Goal: Task Accomplishment & Management: Manage account settings

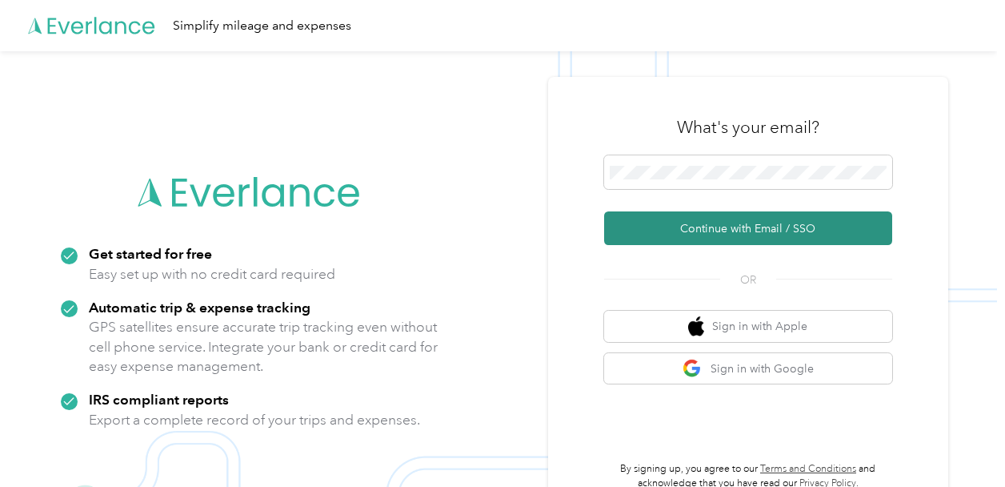
click at [734, 229] on button "Continue with Email / SSO" at bounding box center [748, 228] width 288 height 34
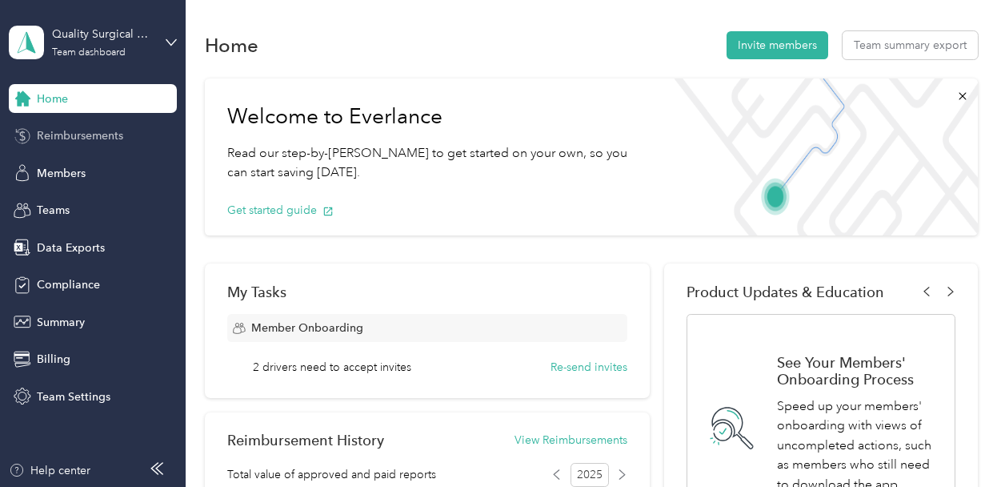
click at [106, 138] on span "Reimbursements" at bounding box center [80, 135] width 86 height 17
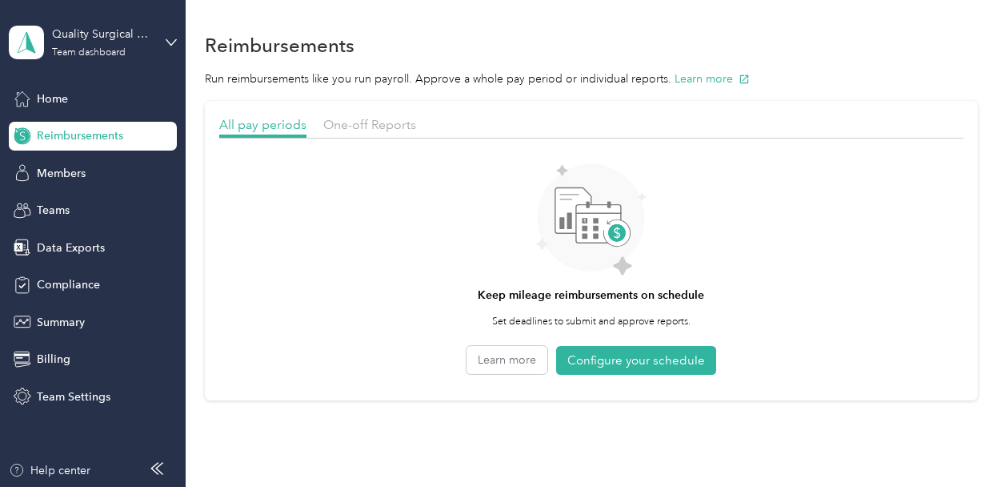
click at [373, 132] on div "One-off Reports" at bounding box center [369, 125] width 93 height 20
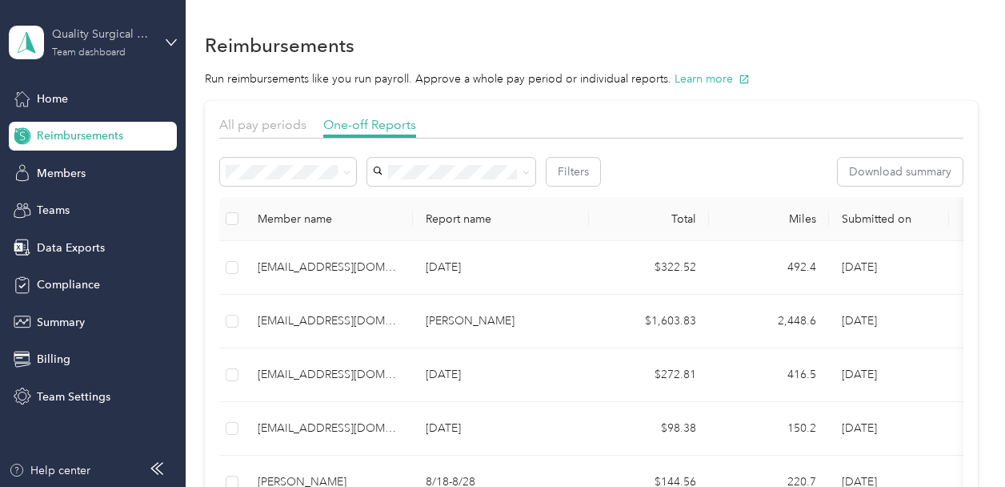
click at [134, 45] on div "Quality Surgical Management Team dashboard" at bounding box center [102, 42] width 100 height 32
click at [108, 198] on div "Log out" at bounding box center [177, 205] width 315 height 28
